Goal: Find contact information: Find contact information

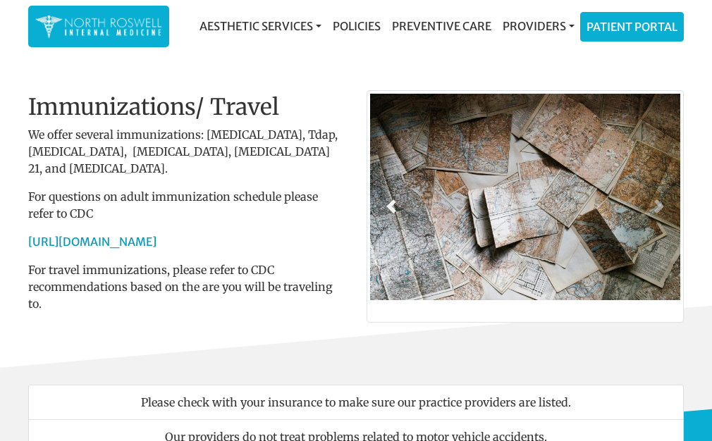
click at [389, 207] on span at bounding box center [391, 206] width 14 height 14
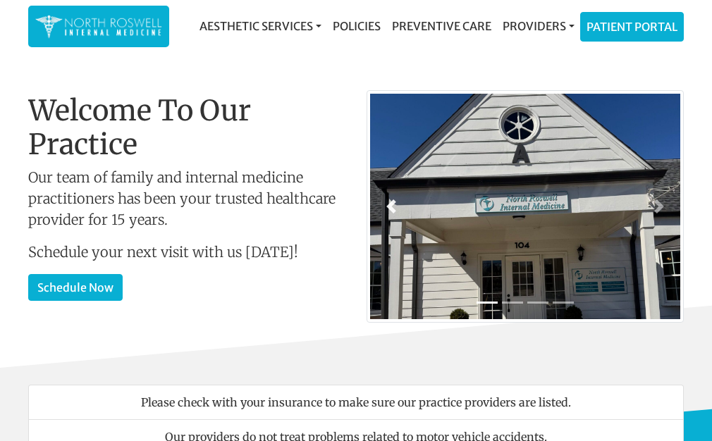
click at [389, 207] on span at bounding box center [391, 206] width 14 height 14
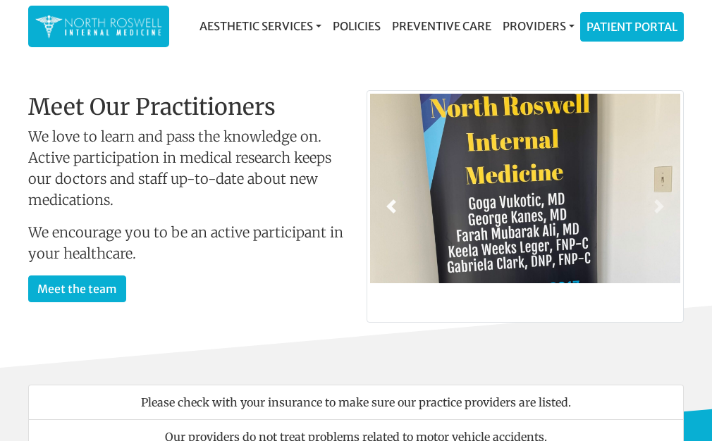
click at [387, 211] on span at bounding box center [391, 206] width 14 height 14
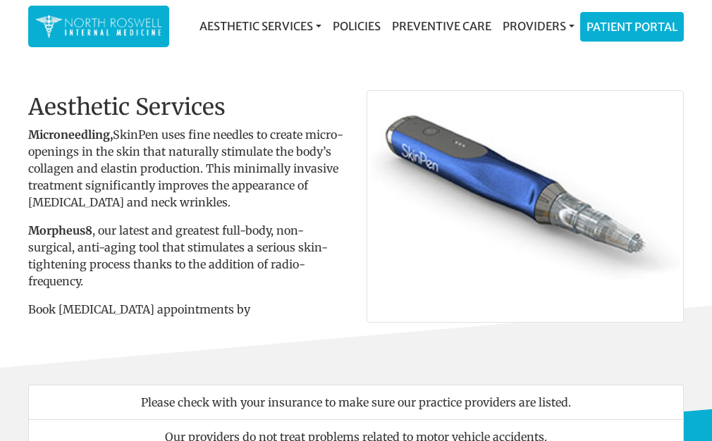
click at [387, 211] on span at bounding box center [391, 206] width 14 height 14
click at [389, 209] on span at bounding box center [391, 206] width 14 height 14
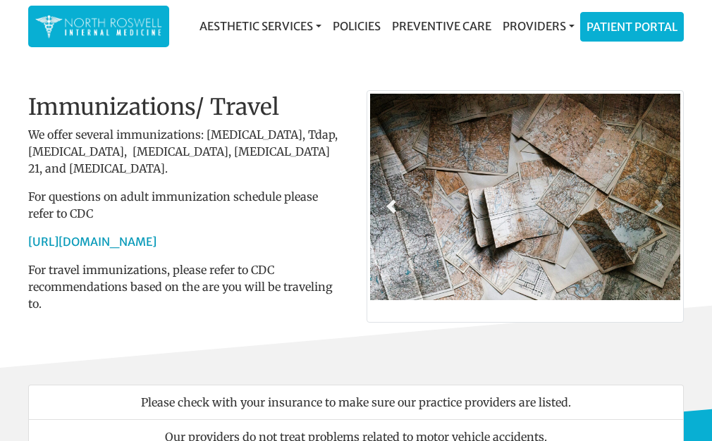
click at [389, 209] on span at bounding box center [391, 206] width 14 height 14
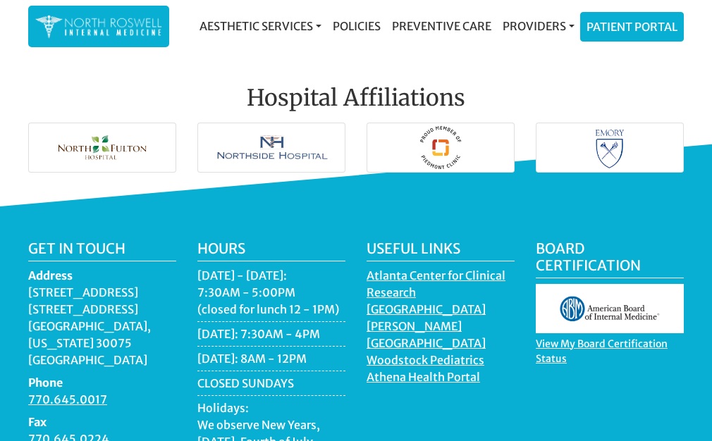
scroll to position [2061, 0]
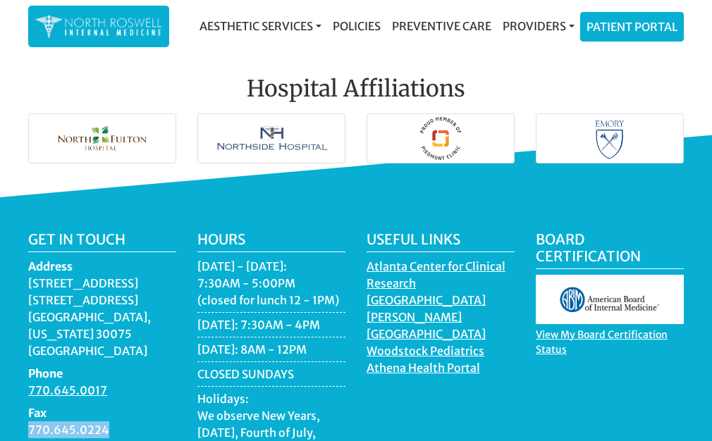
drag, startPoint x: 117, startPoint y: 384, endPoint x: 27, endPoint y: 388, distance: 90.3
click at [27, 388] on div "Get in touch Address [STREET_ADDRESS][US_STATE] Phone 770.645.0017 Fax 770.645.…" at bounding box center [102, 368] width 169 height 275
copy dd "770.645.0224"
click at [142, 197] on div "Get in touch Address [STREET_ADDRESS][US_STATE] Phone 770.645.0017 Fax 770.645.…" at bounding box center [356, 399] width 712 height 405
